Goal: Information Seeking & Learning: Learn about a topic

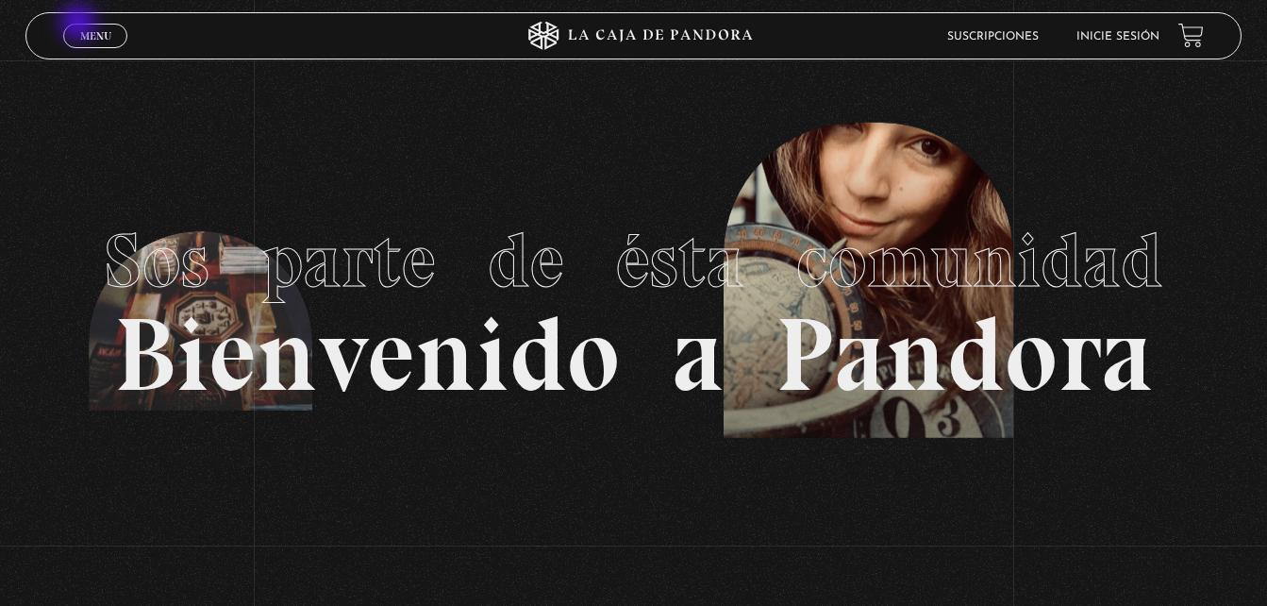
click at [80, 25] on link "Menu Cerrar" at bounding box center [95, 36] width 64 height 25
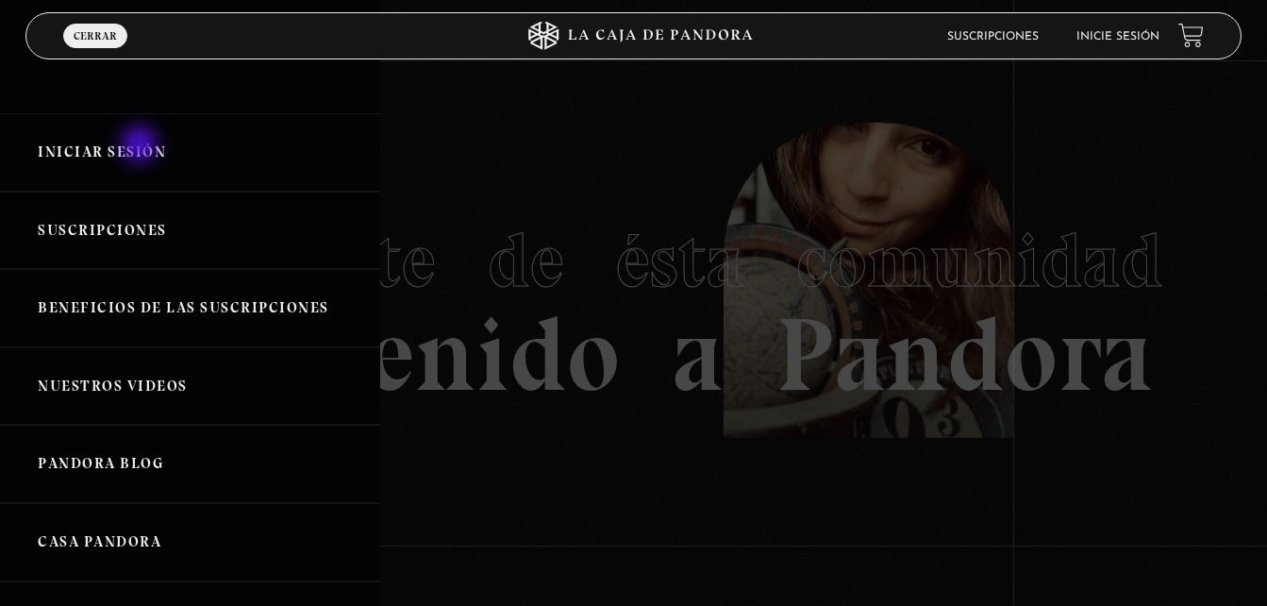
click at [142, 146] on link "Iniciar Sesión" at bounding box center [190, 152] width 380 height 78
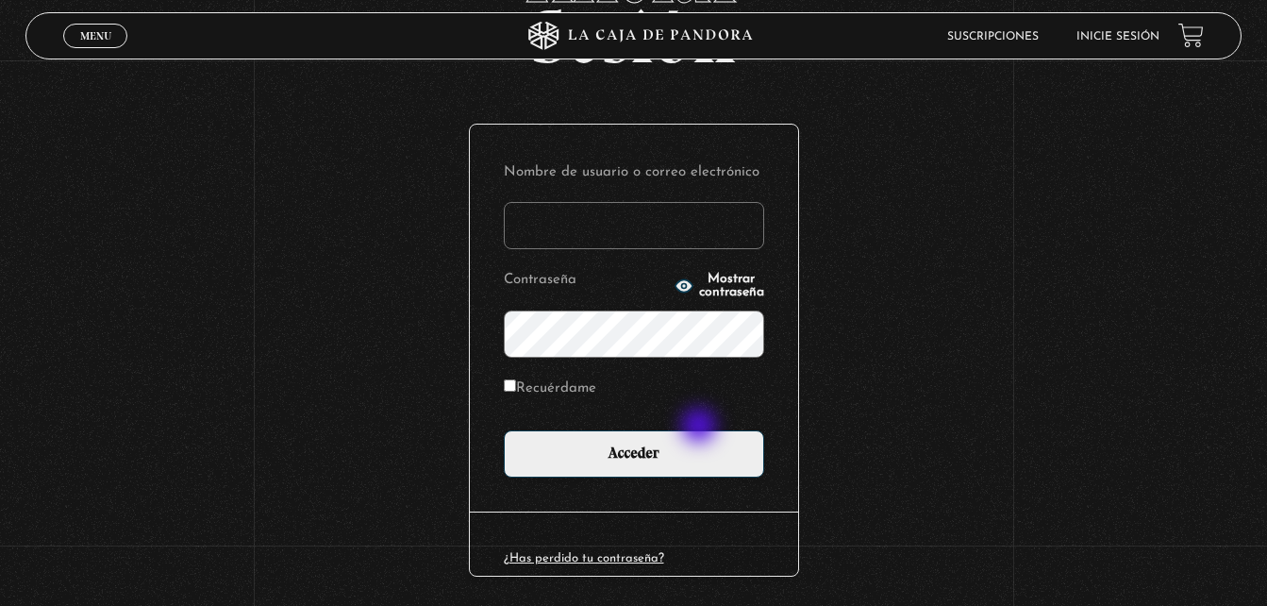
scroll to position [159, 0]
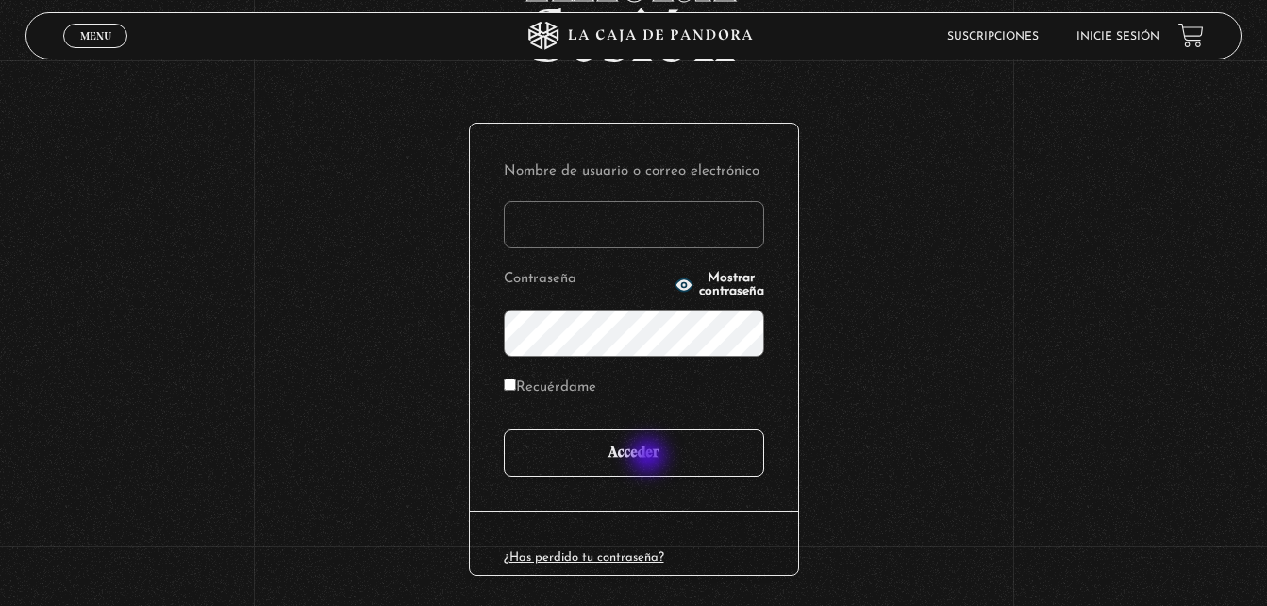
type input "YelCubero"
click at [650, 458] on input "Acceder" at bounding box center [634, 452] width 260 height 47
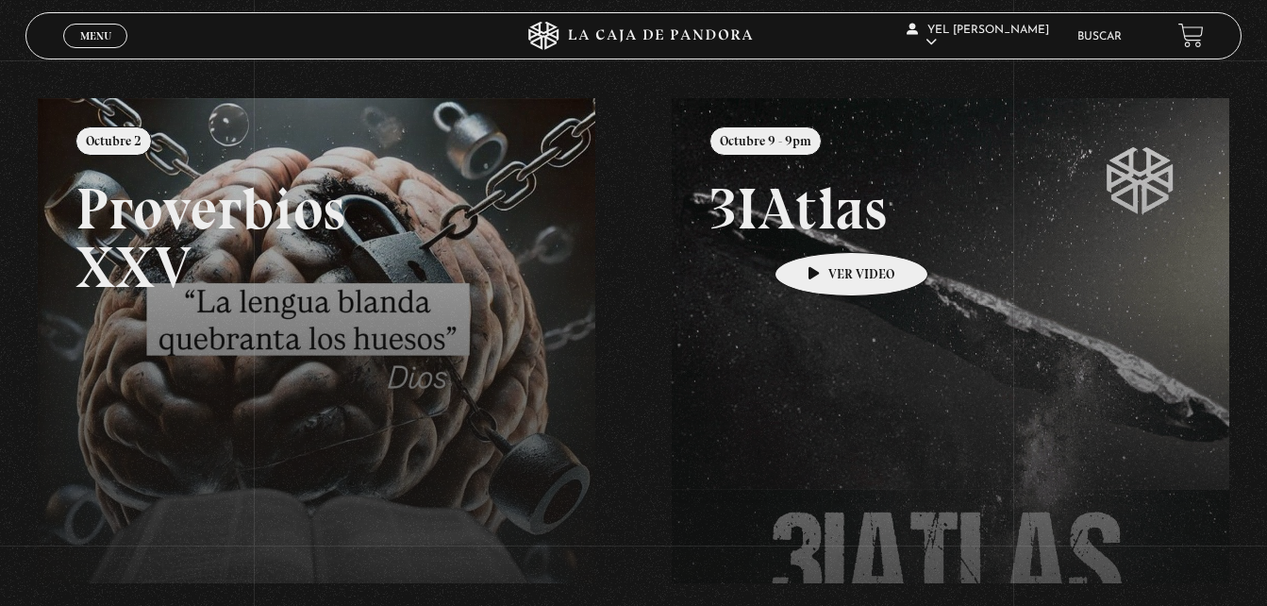
scroll to position [190, 0]
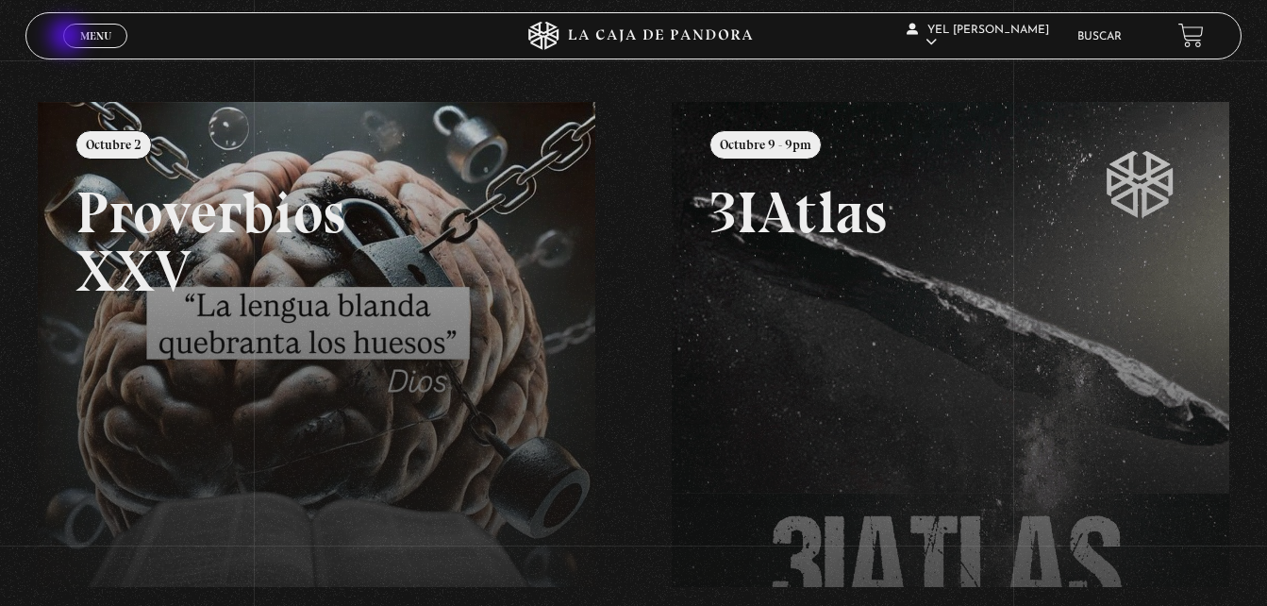
click at [69, 38] on link "Menu Cerrar" at bounding box center [95, 36] width 64 height 25
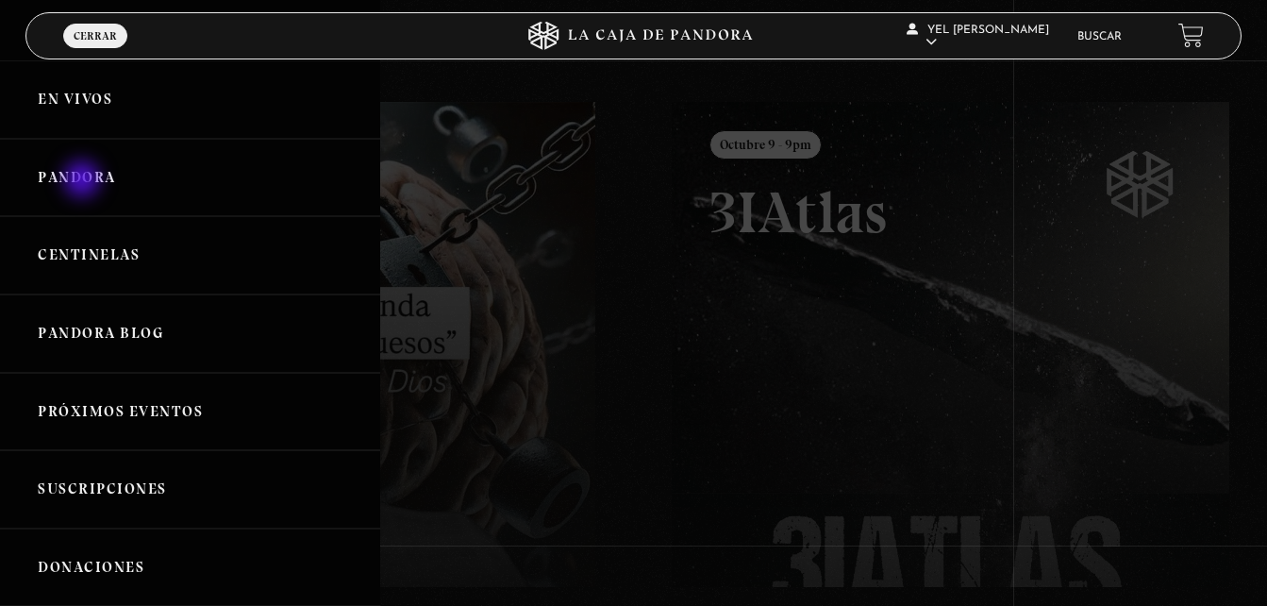
click at [84, 181] on link "Pandora" at bounding box center [190, 178] width 380 height 78
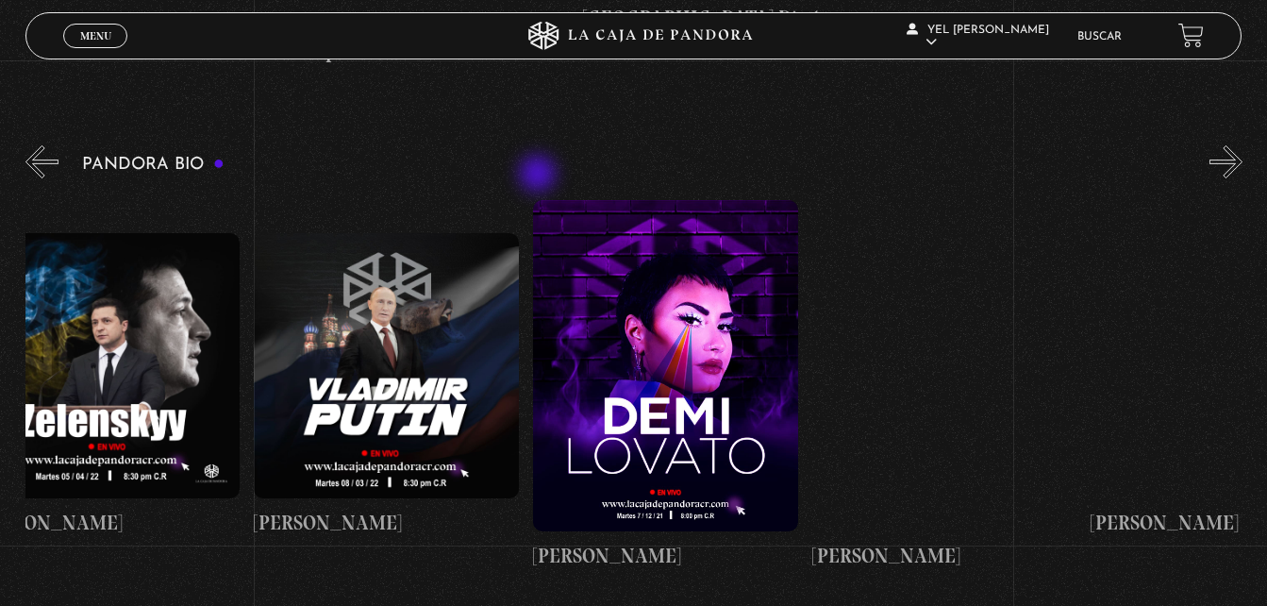
scroll to position [0, 3300]
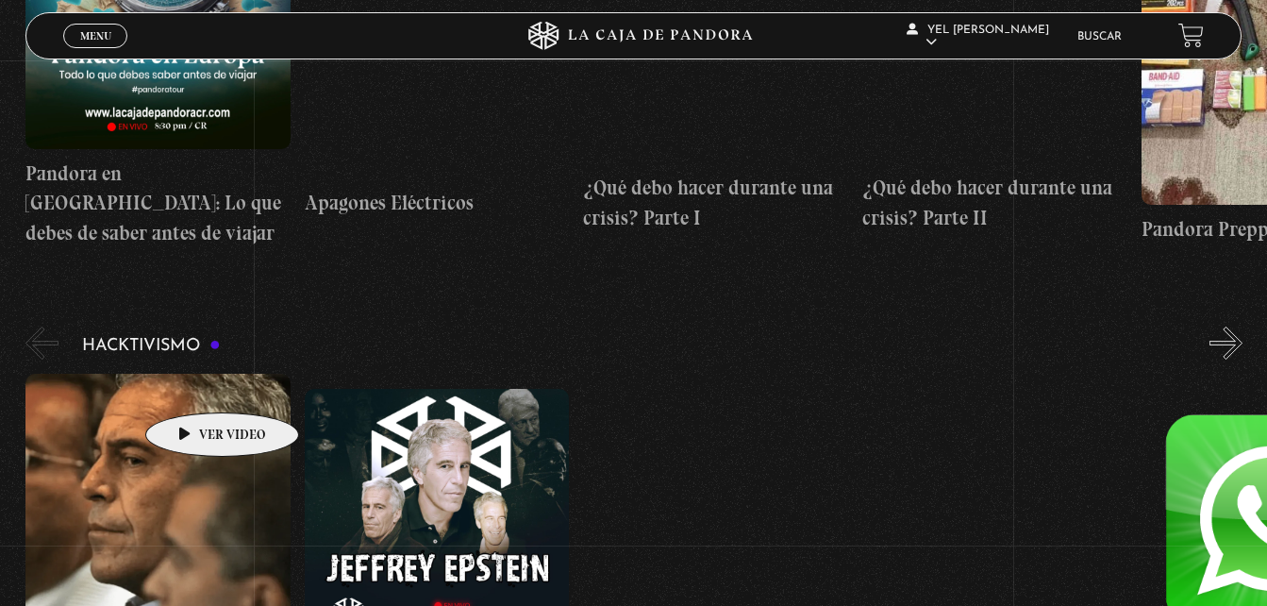
scroll to position [4200, 0]
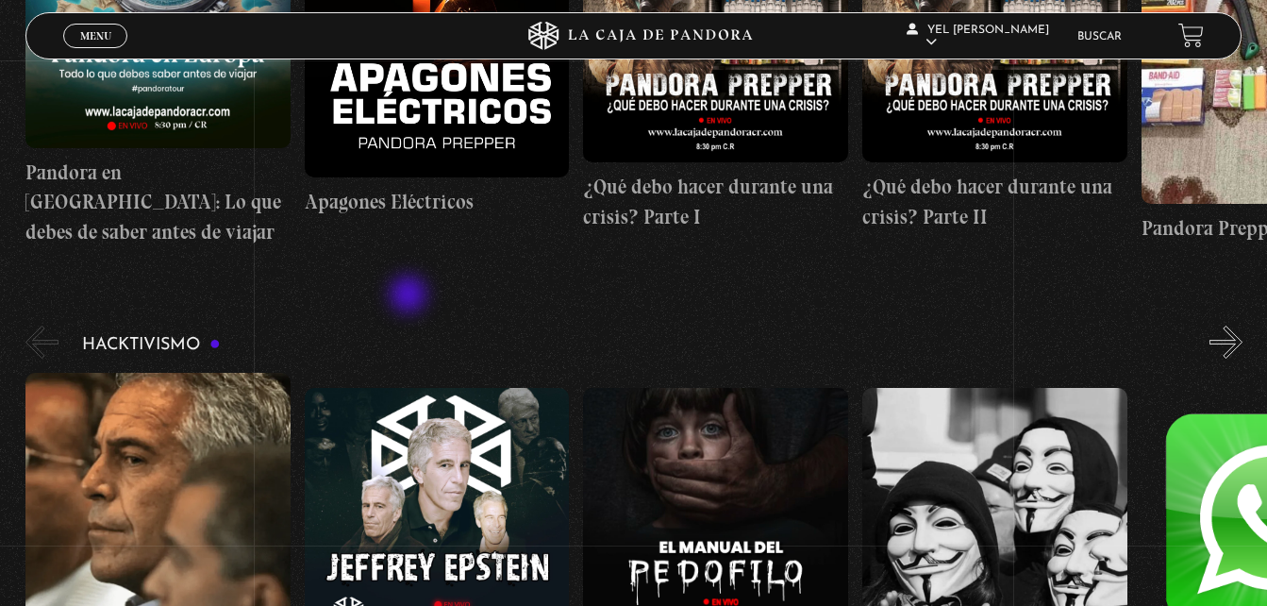
click at [1122, 31] on link "Buscar" at bounding box center [1099, 36] width 44 height 11
click at [1107, 33] on link "Buscar" at bounding box center [1099, 36] width 44 height 11
click at [1106, 36] on link "Buscar" at bounding box center [1099, 36] width 44 height 11
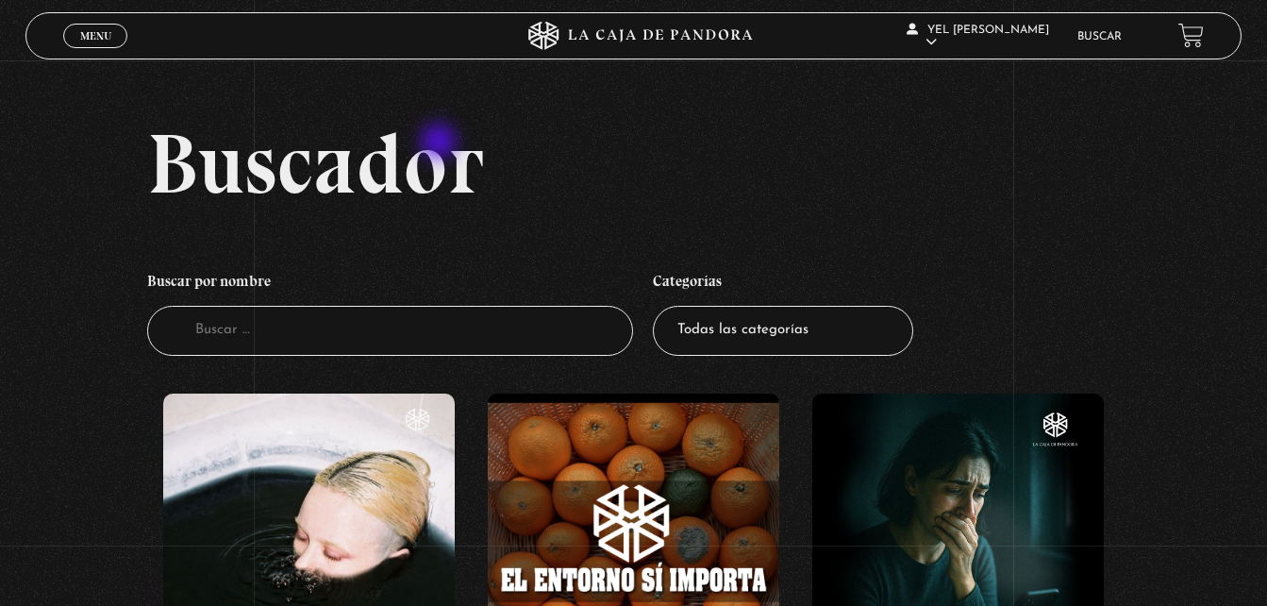
scroll to position [189, 0]
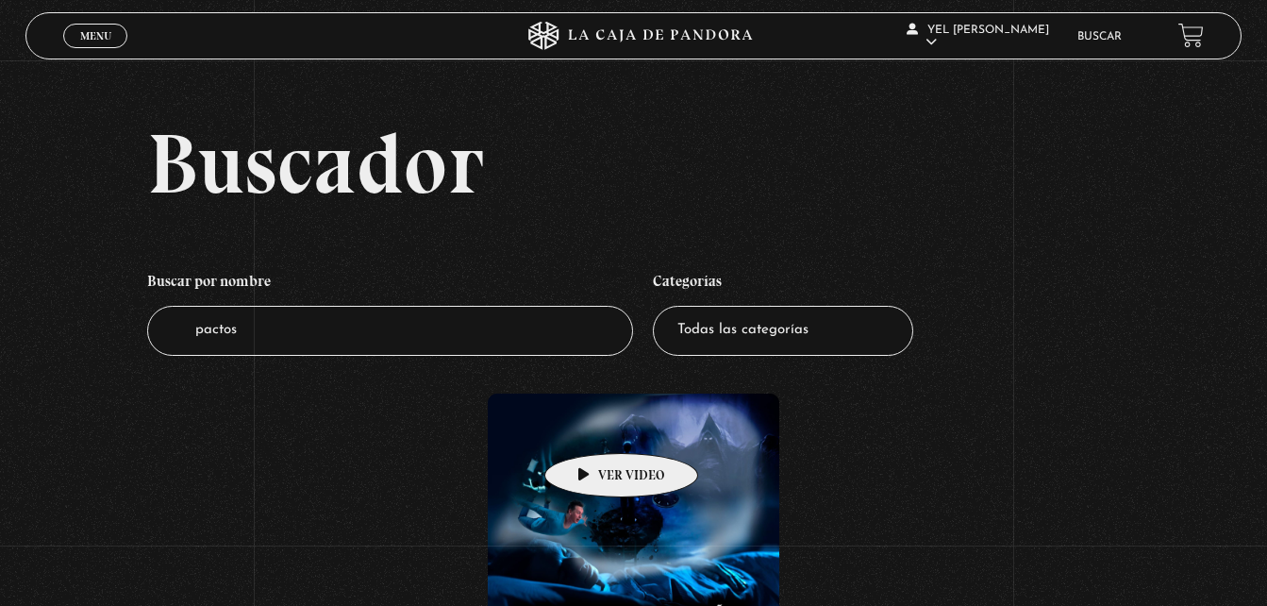
scroll to position [135, 0]
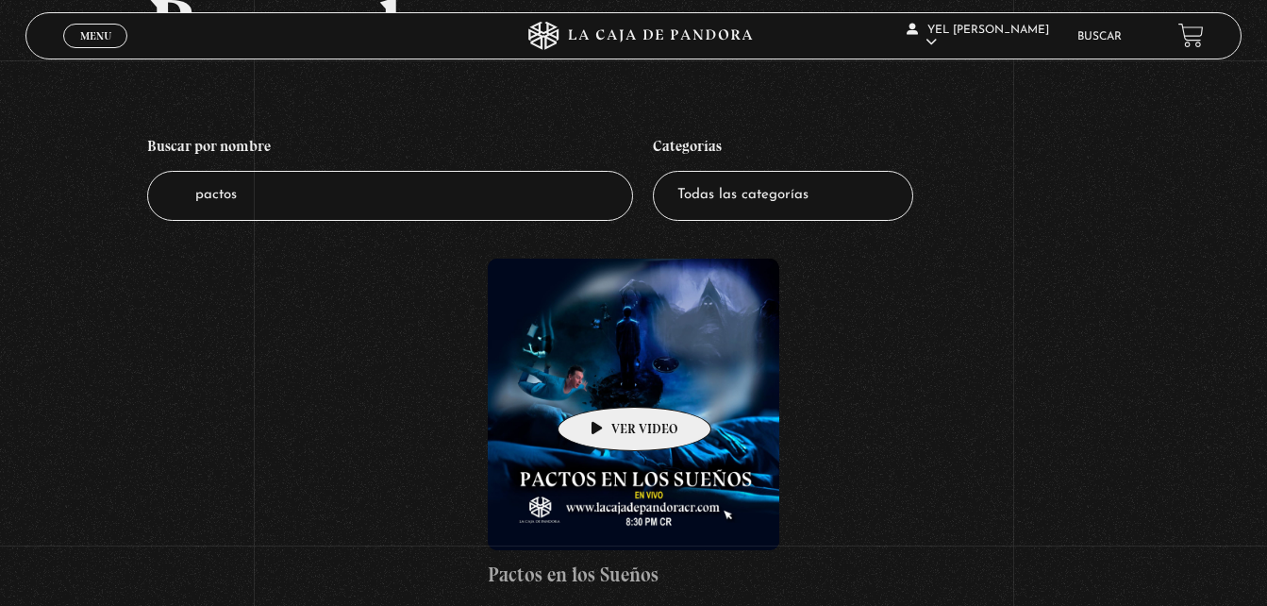
click at [605, 378] on figure at bounding box center [633, 403] width 291 height 291
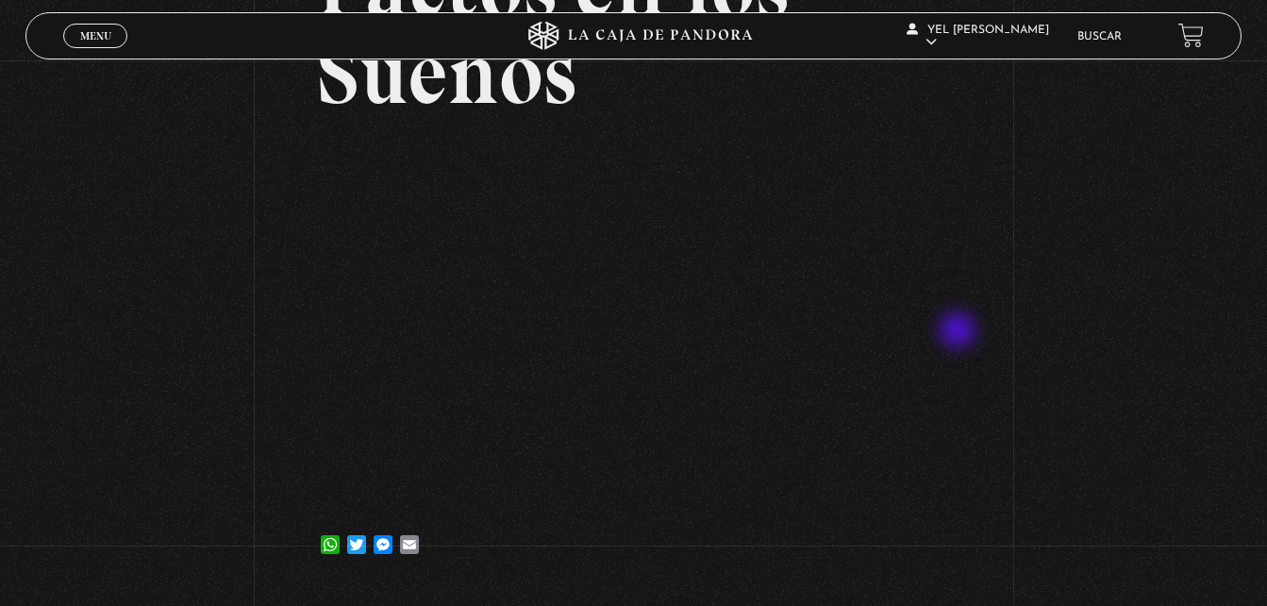
scroll to position [212, 0]
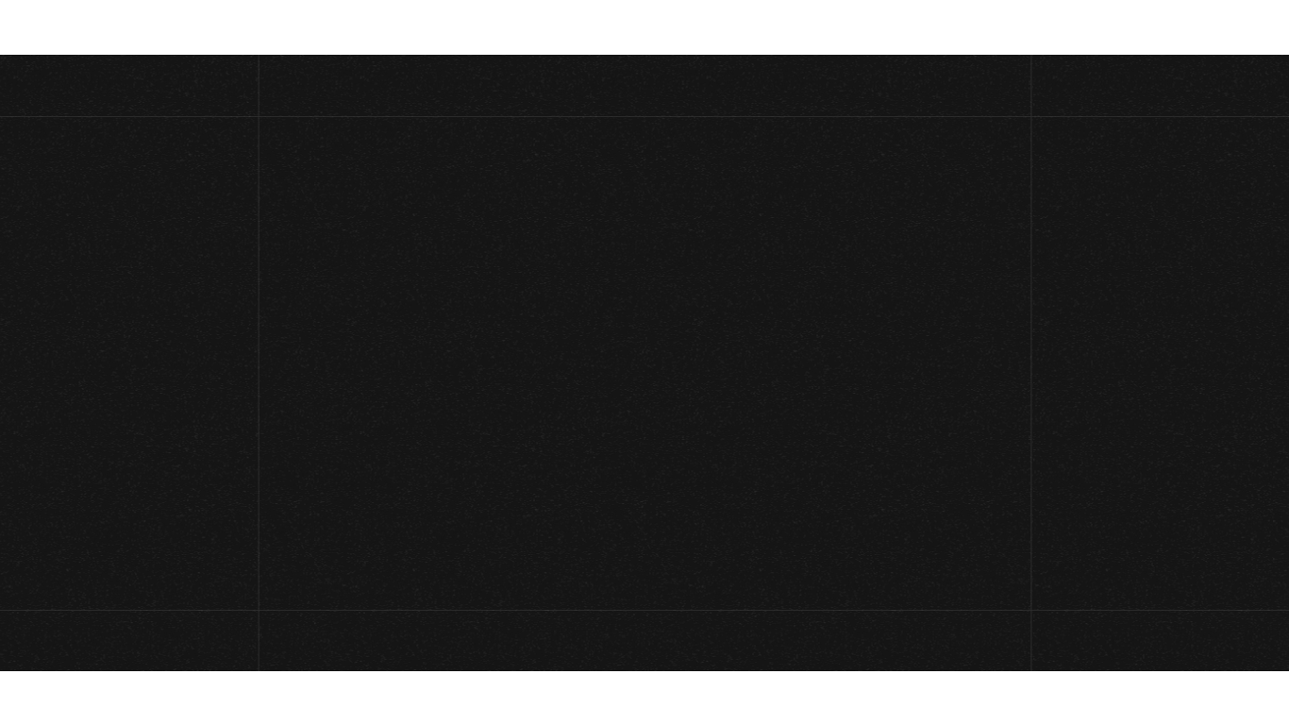
scroll to position [221, 0]
